Goal: Task Accomplishment & Management: Manage account settings

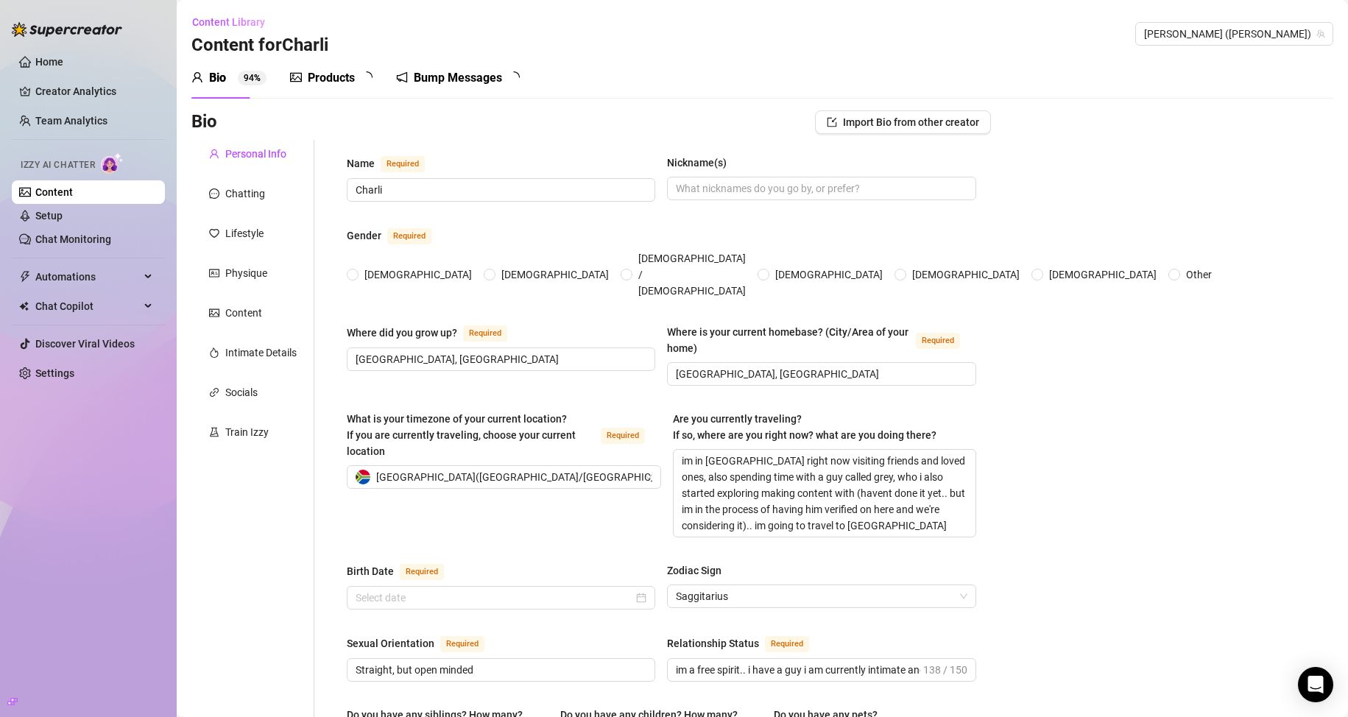
radio input "true"
type input "[DATE]"
click at [85, 92] on link "Creator Analytics" at bounding box center [94, 91] width 118 height 24
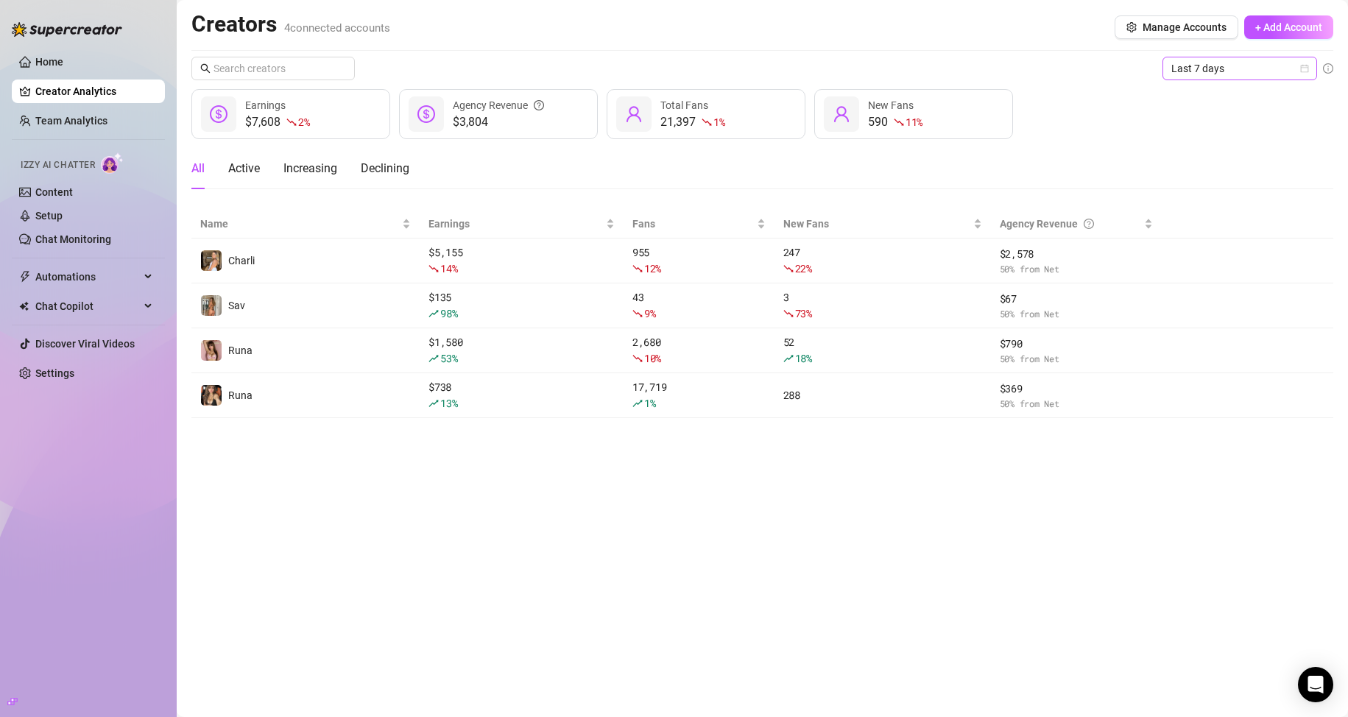
click at [1234, 72] on span "Last 7 days" at bounding box center [1239, 68] width 137 height 22
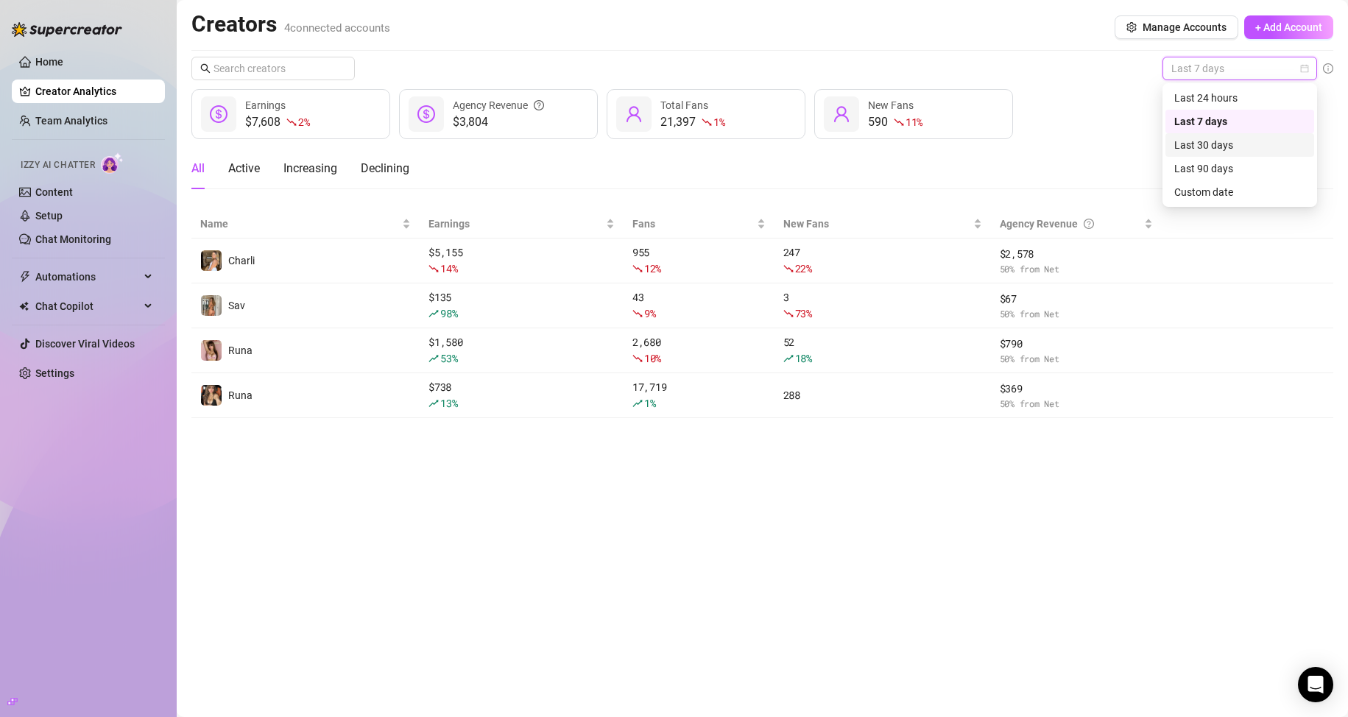
click at [1223, 142] on div "Last 30 days" at bounding box center [1239, 145] width 131 height 16
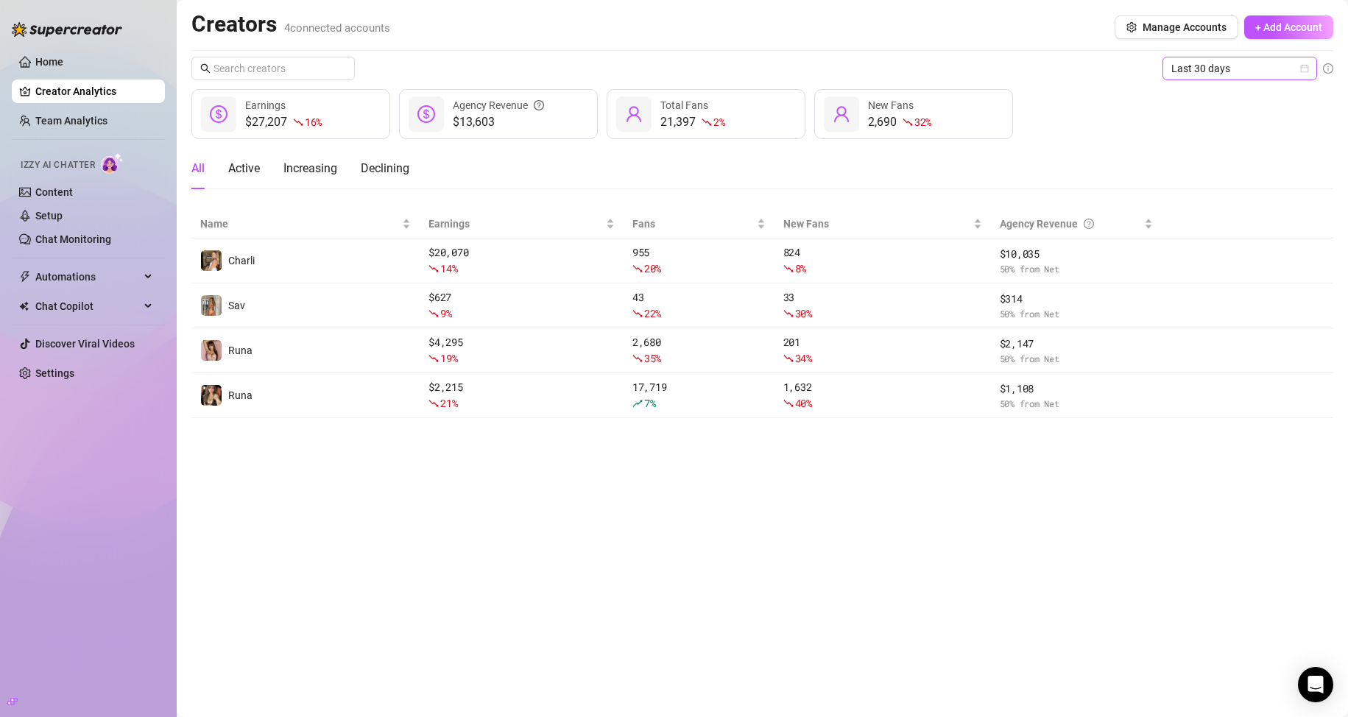
click at [1208, 72] on span "Last 30 days" at bounding box center [1239, 68] width 137 height 22
click at [1198, 118] on div "Last 7 days" at bounding box center [1239, 121] width 131 height 16
